Goal: Check status

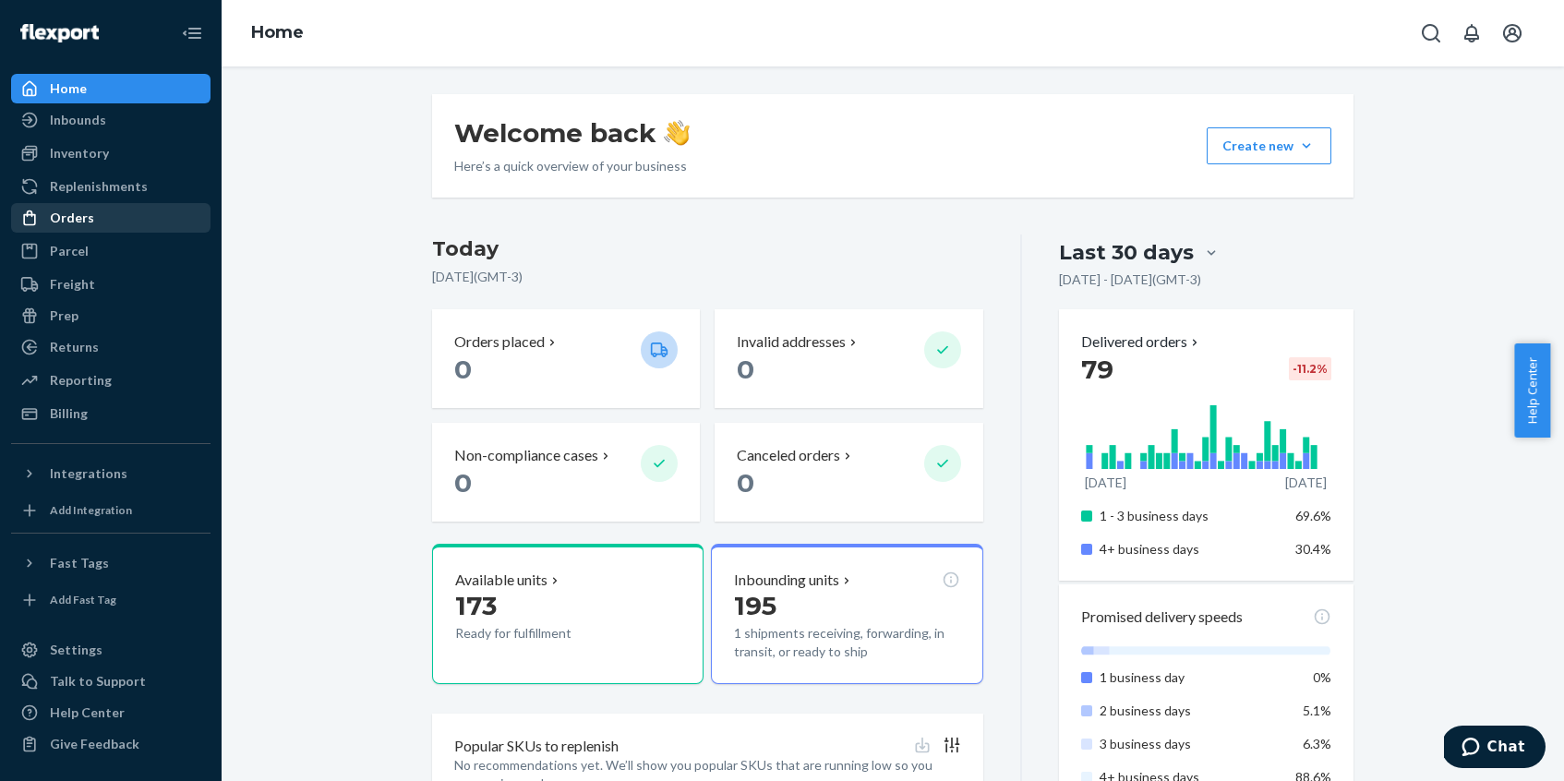
click at [154, 211] on div "Orders" at bounding box center [111, 218] width 196 height 26
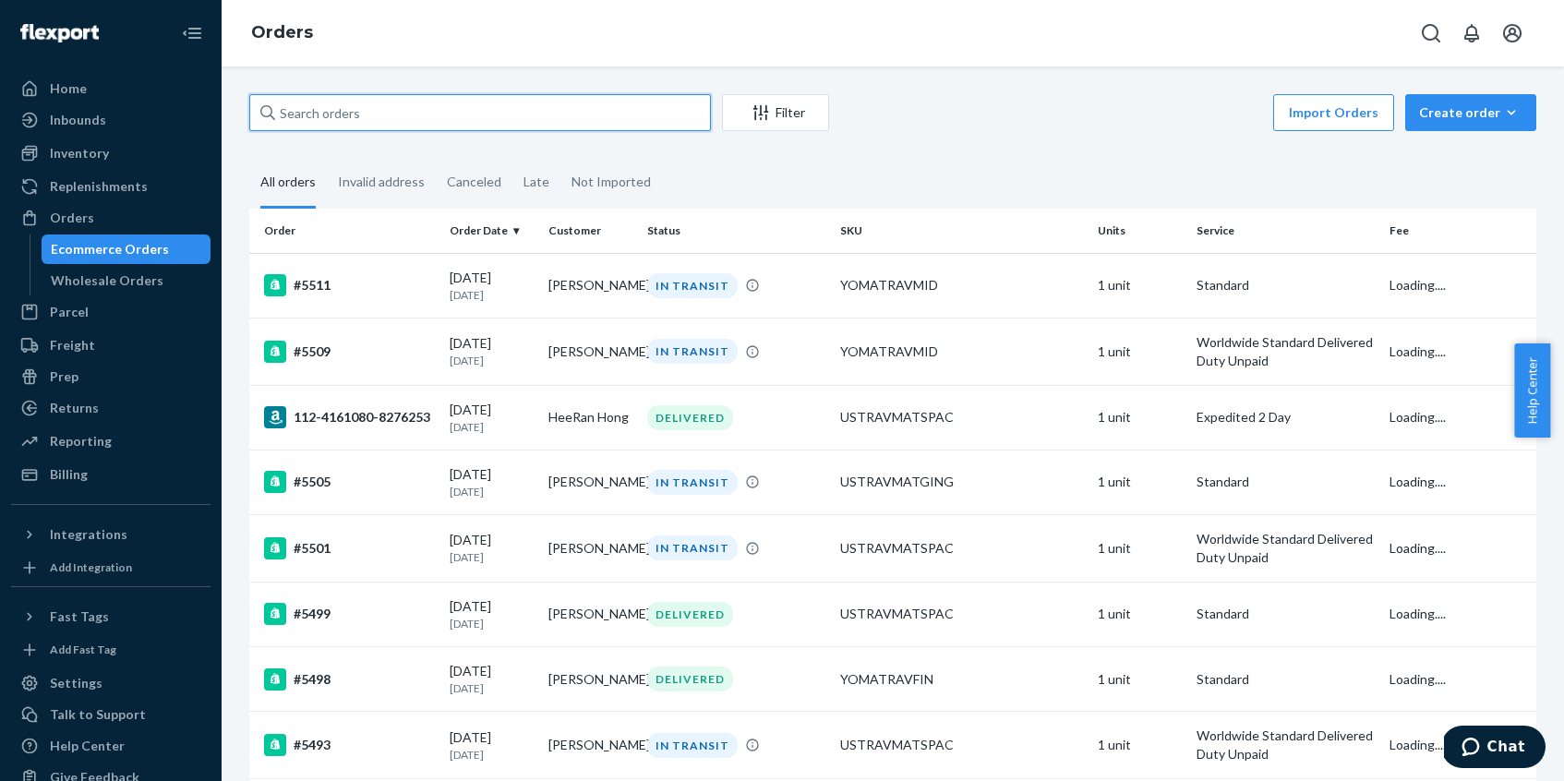
click at [411, 120] on input "text" at bounding box center [480, 112] width 462 height 37
paste input "[PERSON_NAME]"
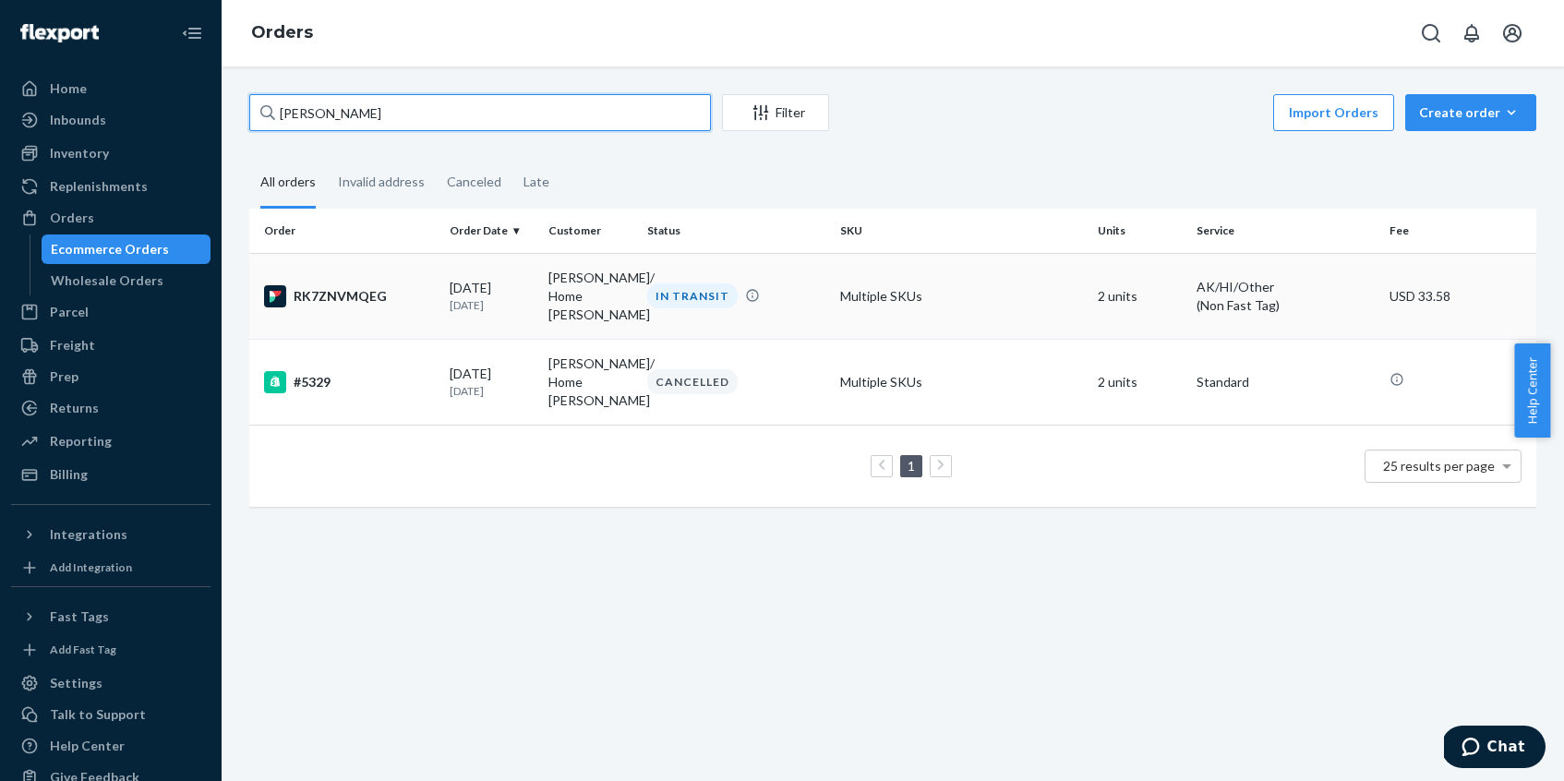
type input "[PERSON_NAME]"
click at [403, 289] on div "RK7ZNVMQEG" at bounding box center [349, 296] width 171 height 22
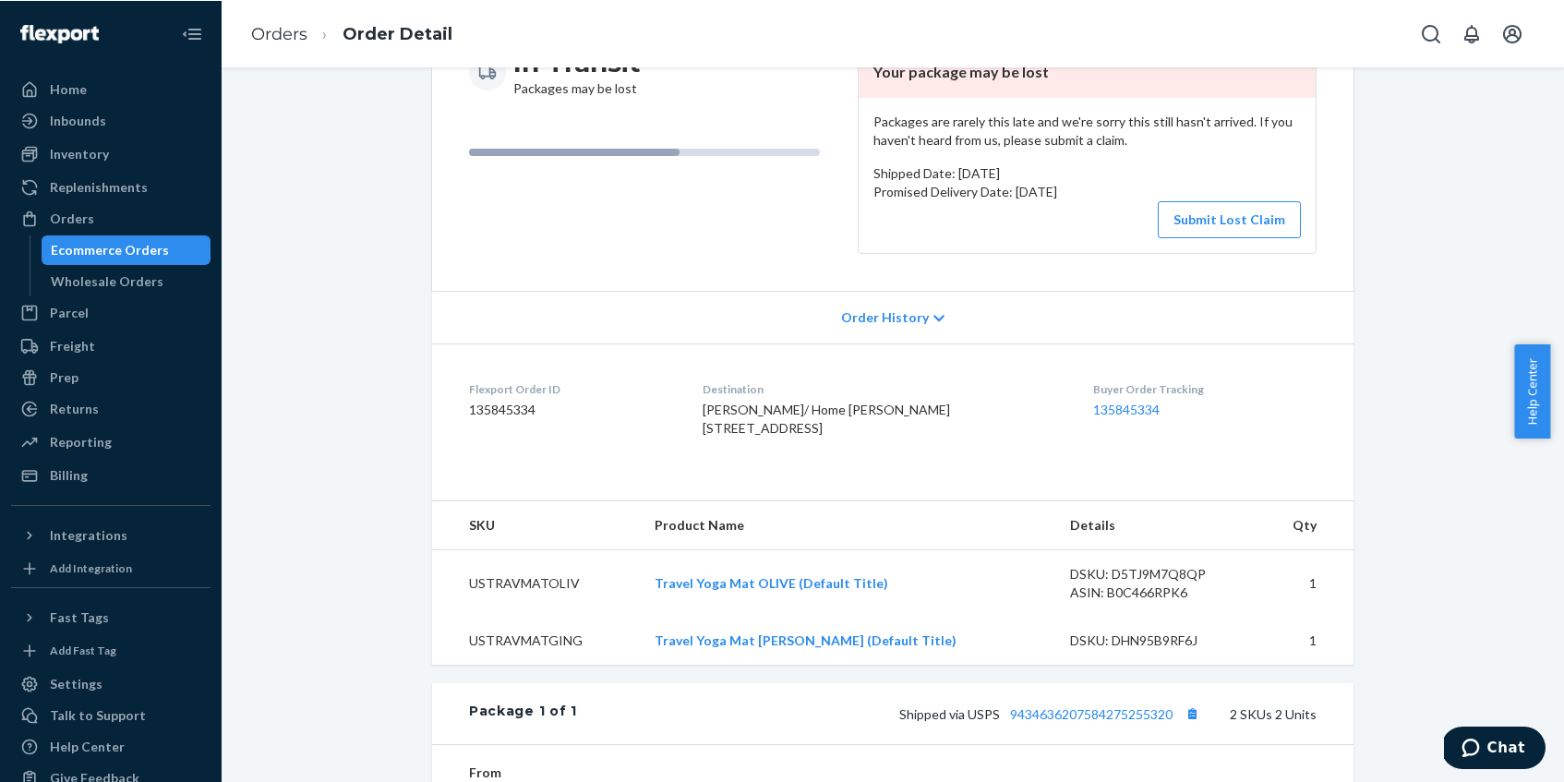
scroll to position [423, 0]
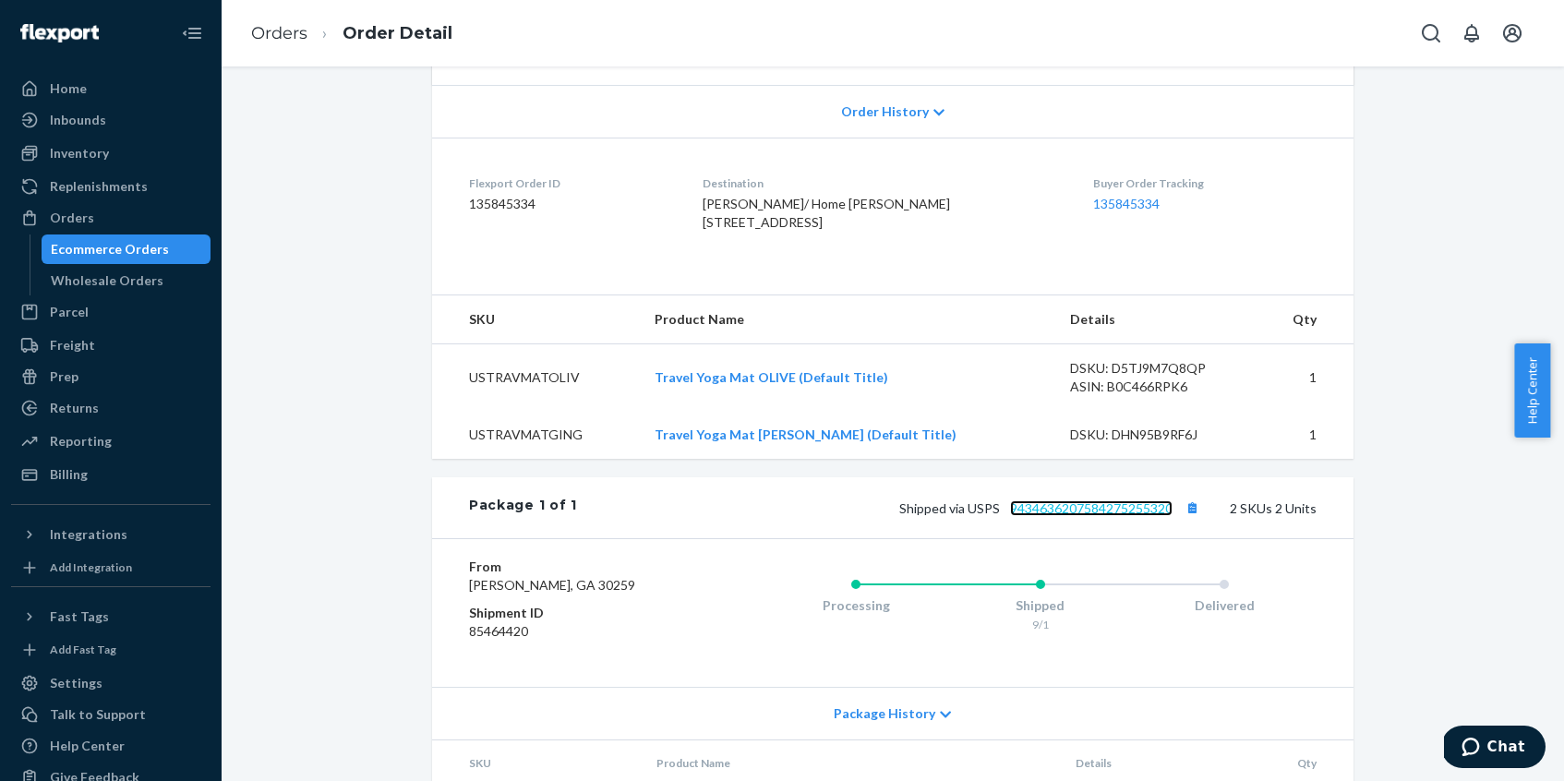
click at [1058, 516] on link "9434636207584275255320" at bounding box center [1091, 508] width 162 height 16
